Goal: Task Accomplishment & Management: Manage account settings

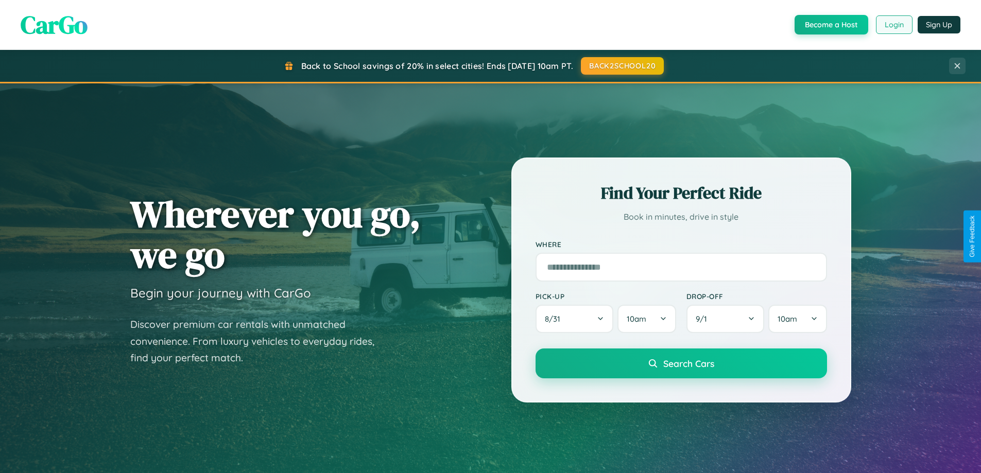
click at [893, 25] on button "Login" at bounding box center [894, 24] width 37 height 19
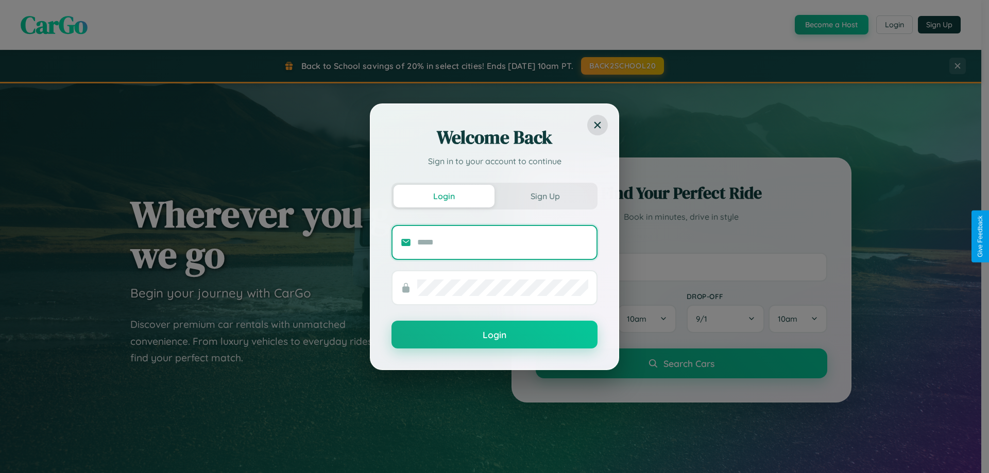
click at [503, 242] on input "text" at bounding box center [502, 242] width 171 height 16
type input "**********"
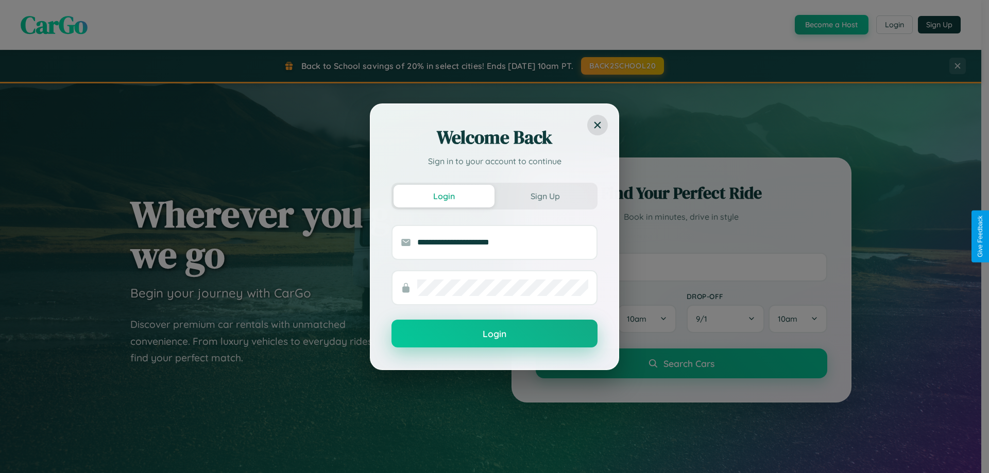
click at [494, 334] on button "Login" at bounding box center [494, 334] width 206 height 28
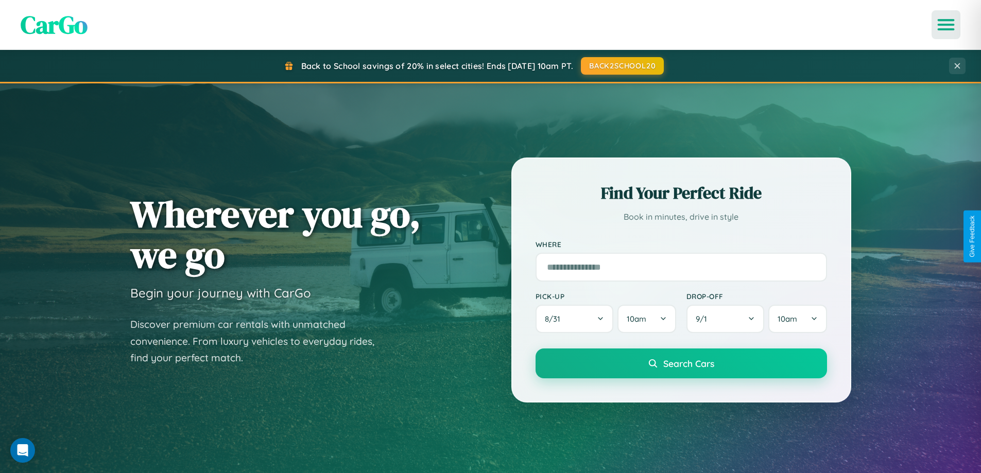
click at [946, 25] on icon "Open menu" at bounding box center [946, 24] width 15 height 9
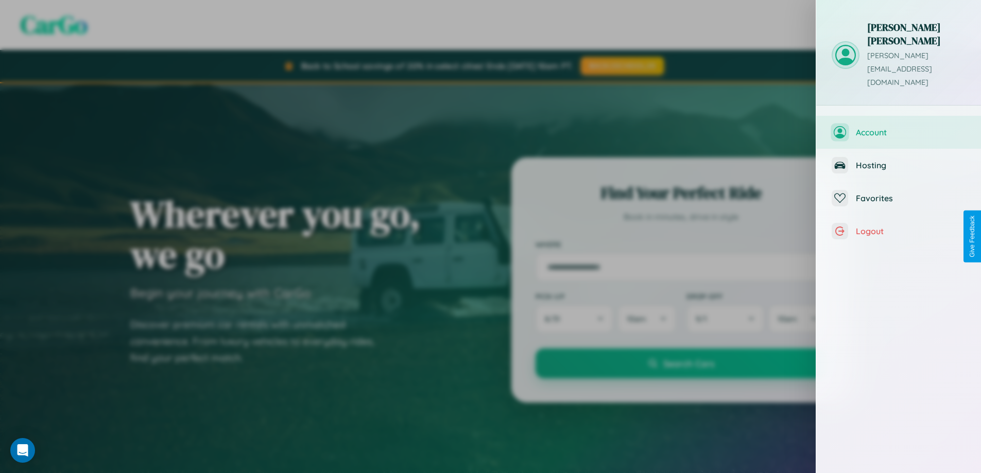
click at [899, 127] on span "Account" at bounding box center [911, 132] width 110 height 10
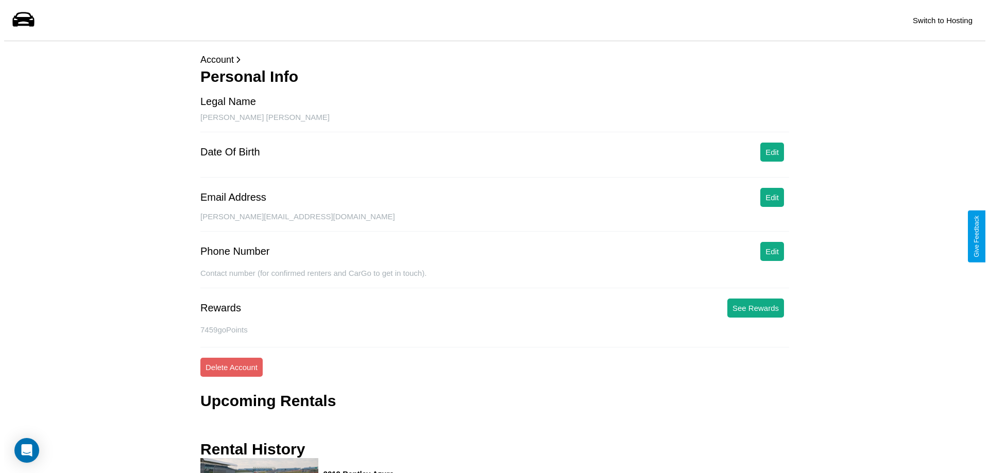
scroll to position [90, 0]
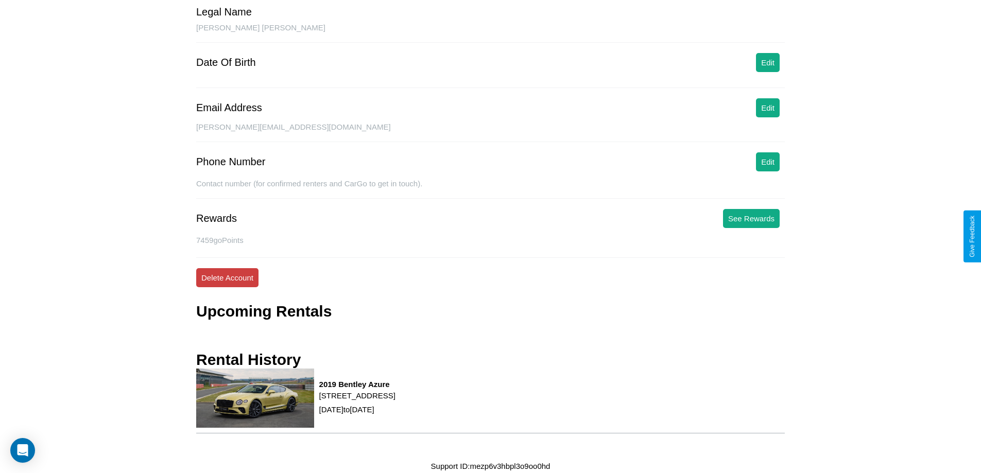
click at [227, 278] on button "Delete Account" at bounding box center [227, 277] width 62 height 19
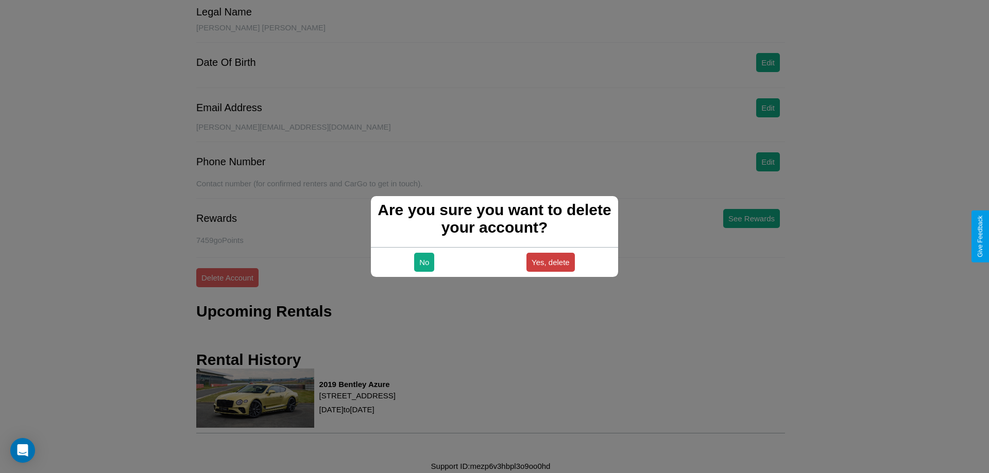
click at [550, 262] on button "Yes, delete" at bounding box center [550, 262] width 48 height 19
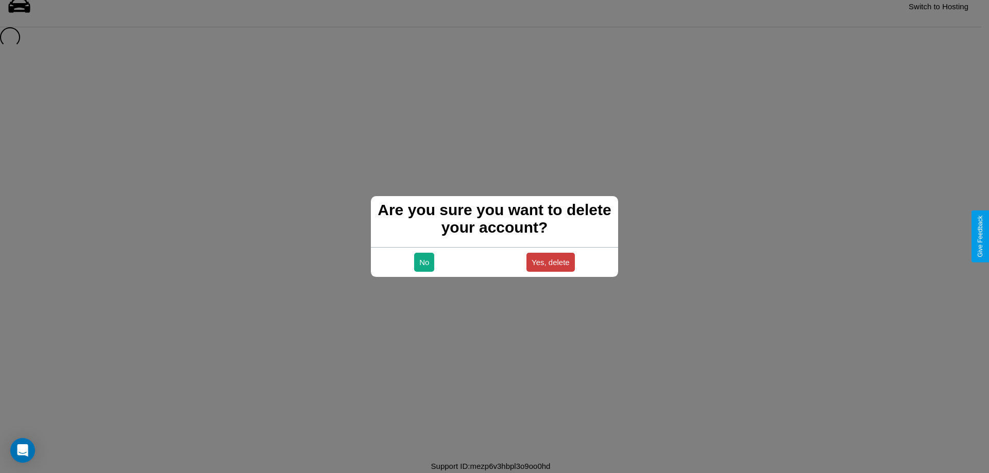
scroll to position [14, 0]
